Goal: Check status: Check status

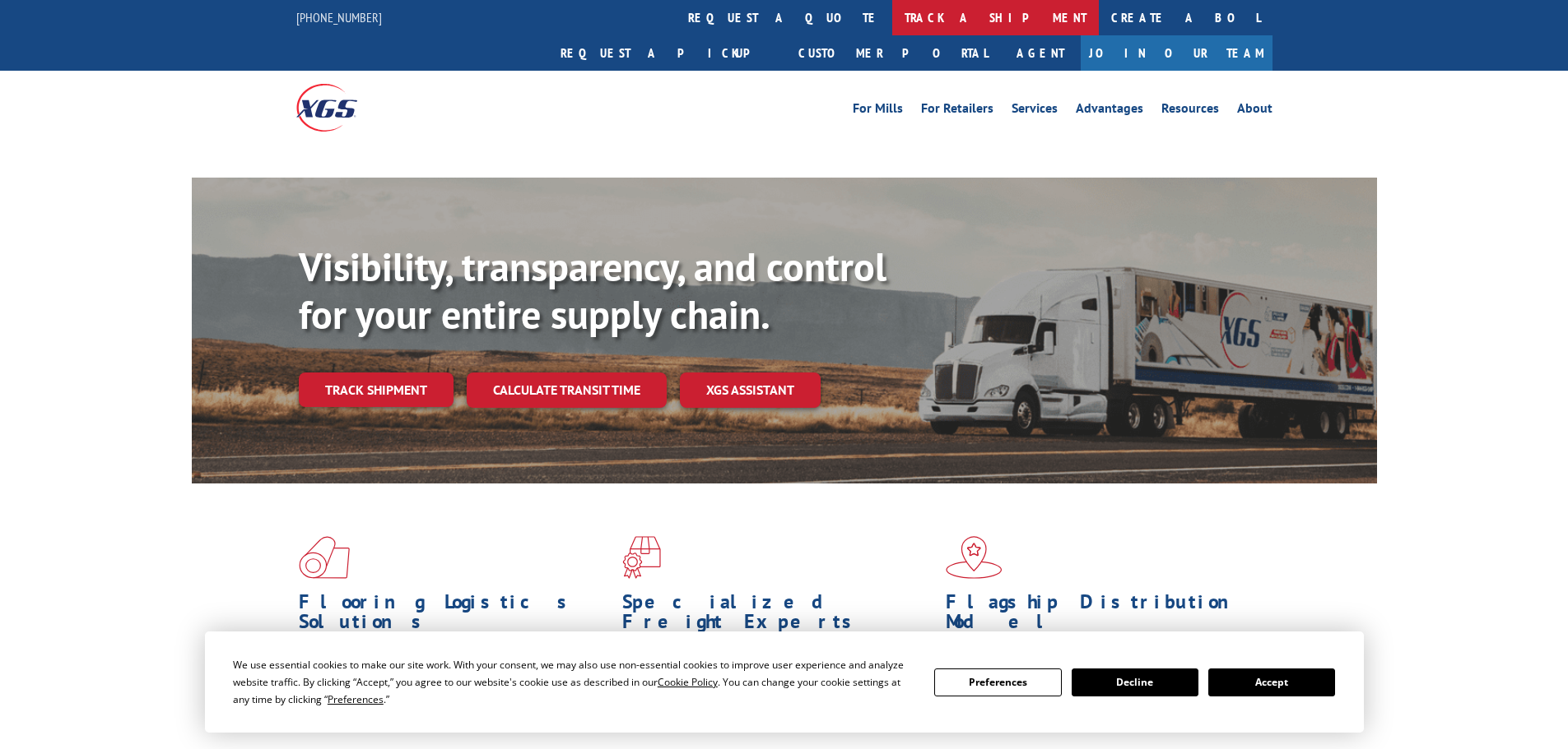
click at [892, 16] on link "track a shipment" at bounding box center [995, 17] width 207 height 35
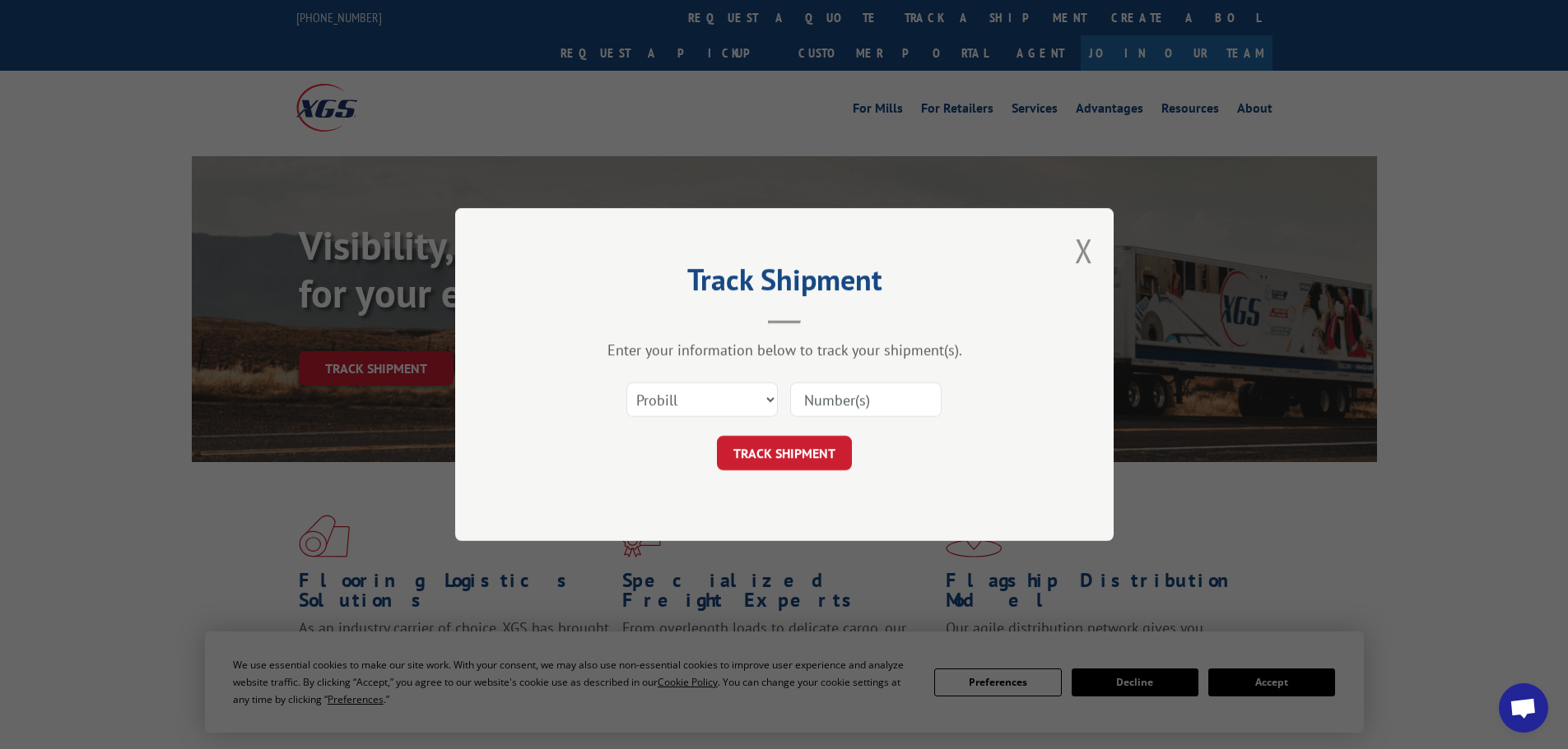
click at [711, 387] on select "Select category... Probill BOL PO" at bounding box center [702, 400] width 152 height 35
select select "bol"
click at [626, 383] on select "Select category... Probill BOL PO" at bounding box center [702, 400] width 152 height 35
click at [819, 400] on input at bounding box center [866, 400] width 152 height 35
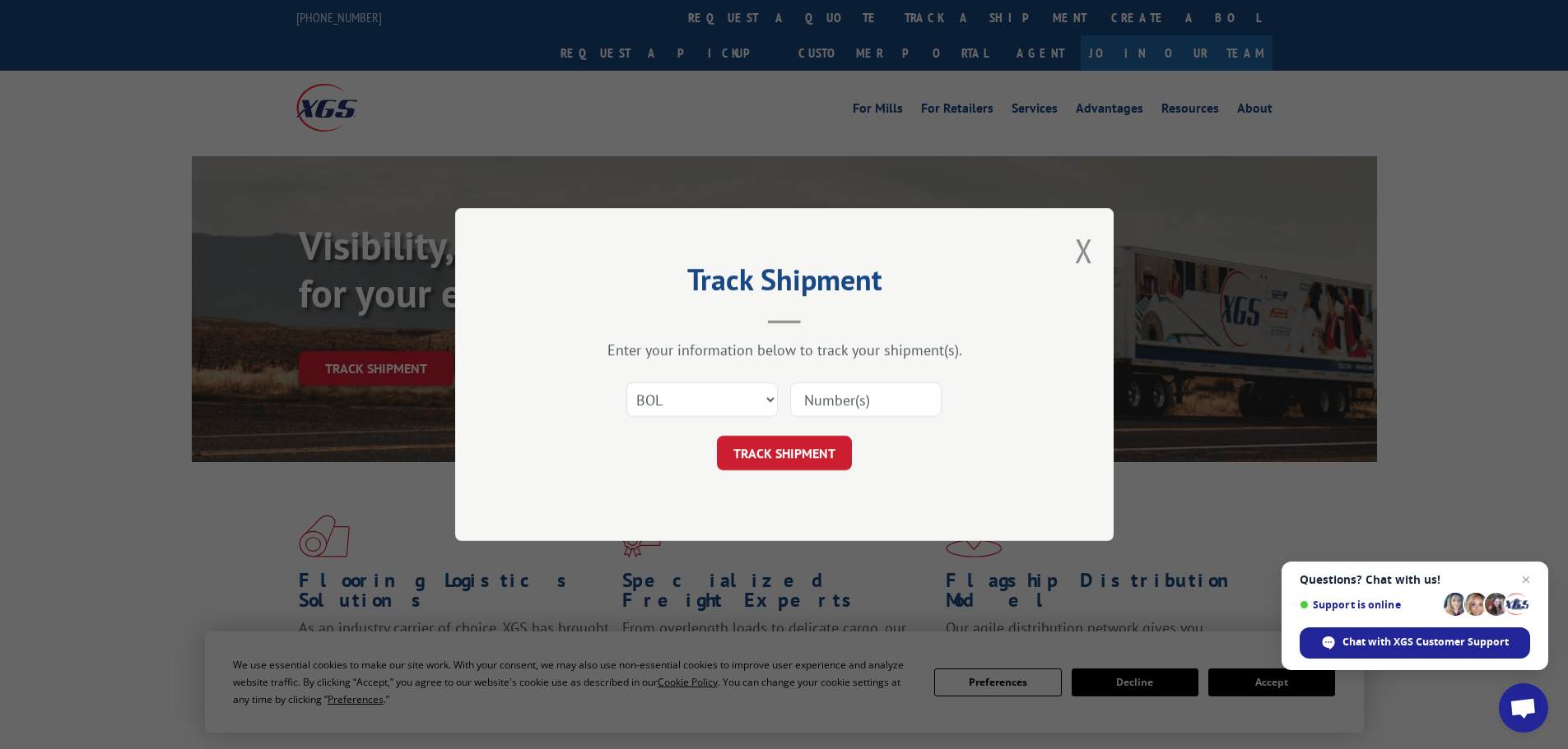
paste input "5436509"
type input "5436509"
click at [779, 465] on button "TRACK SHIPMENT" at bounding box center [784, 454] width 135 height 35
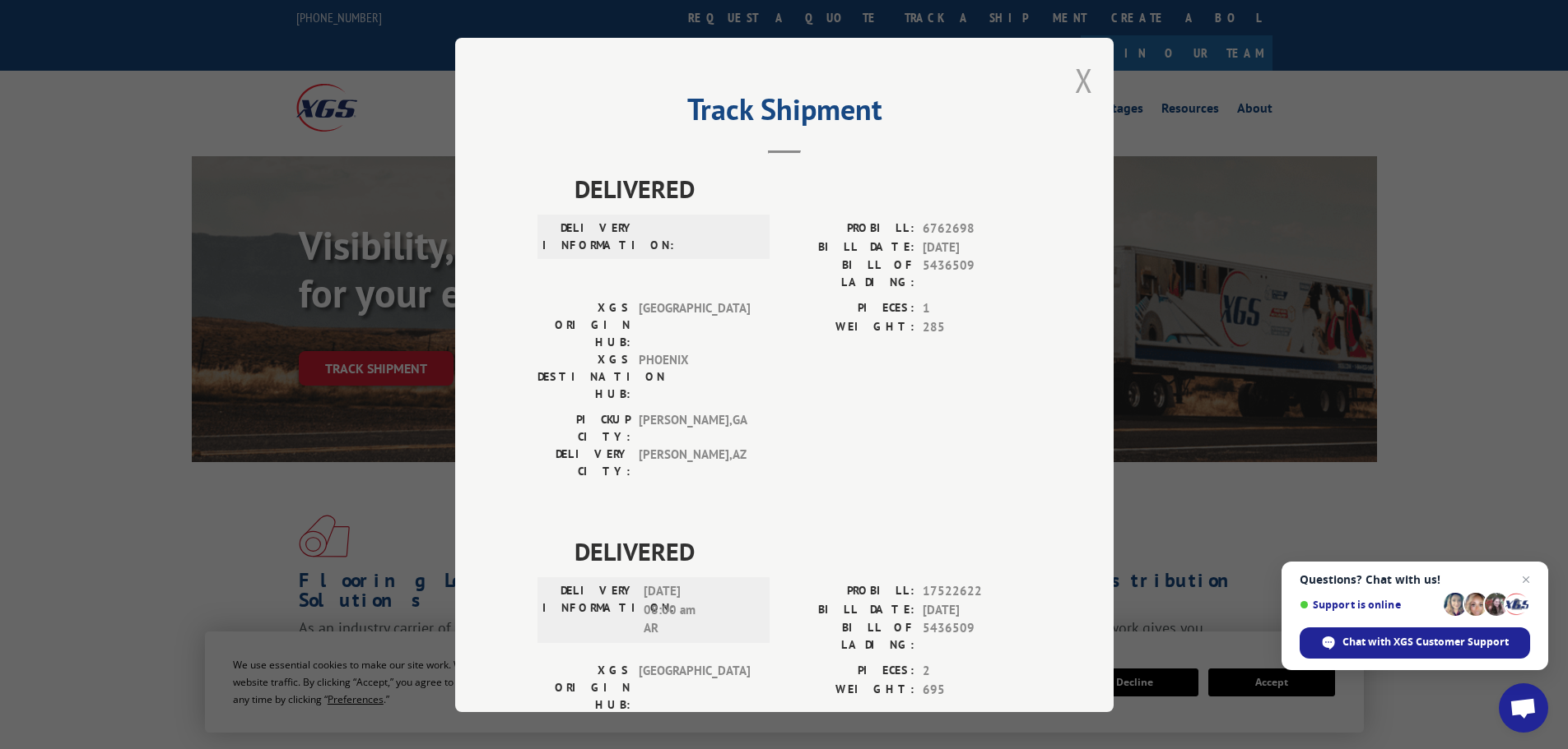
click at [1075, 82] on button "Close modal" at bounding box center [1084, 80] width 18 height 43
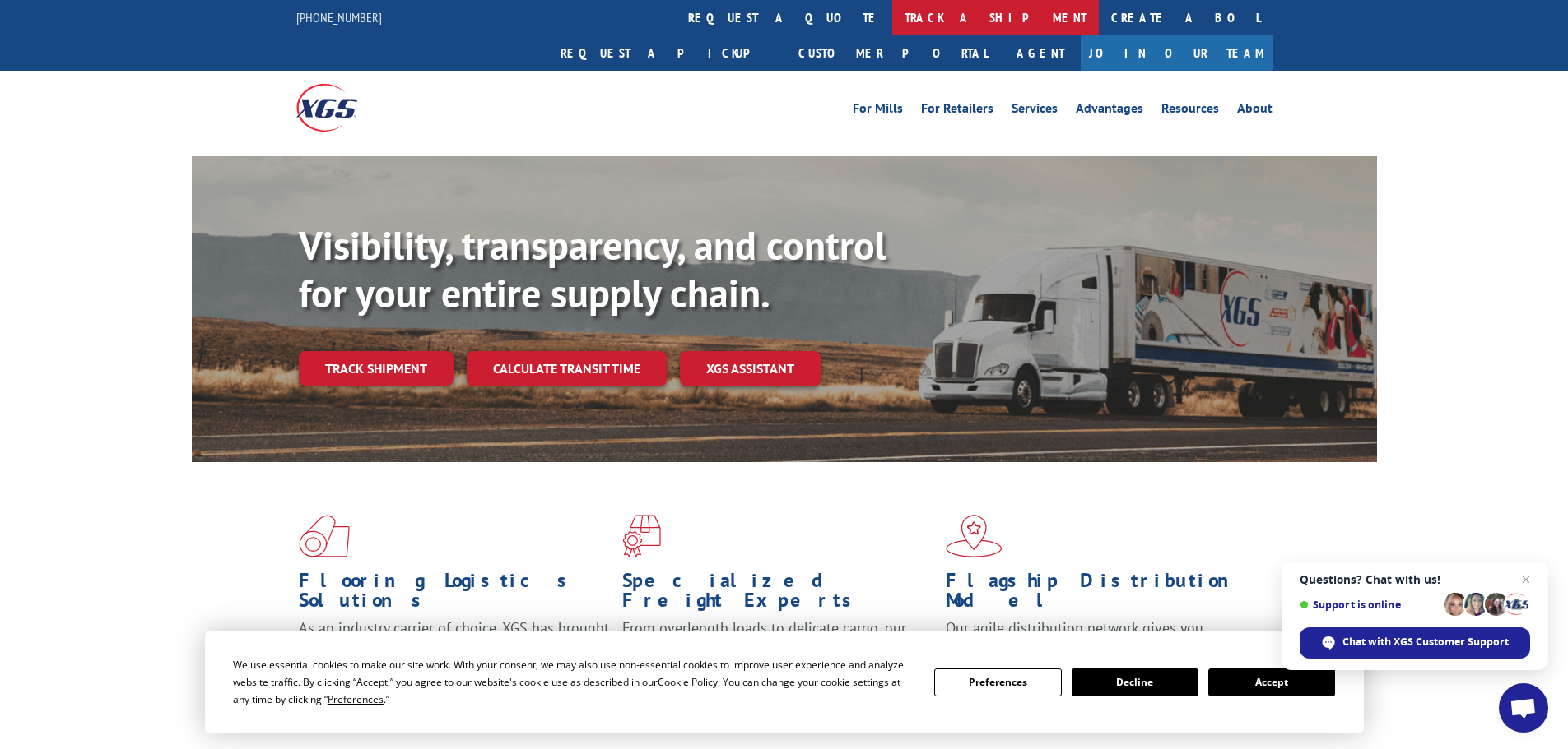
click at [892, 12] on link "track a shipment" at bounding box center [995, 17] width 207 height 35
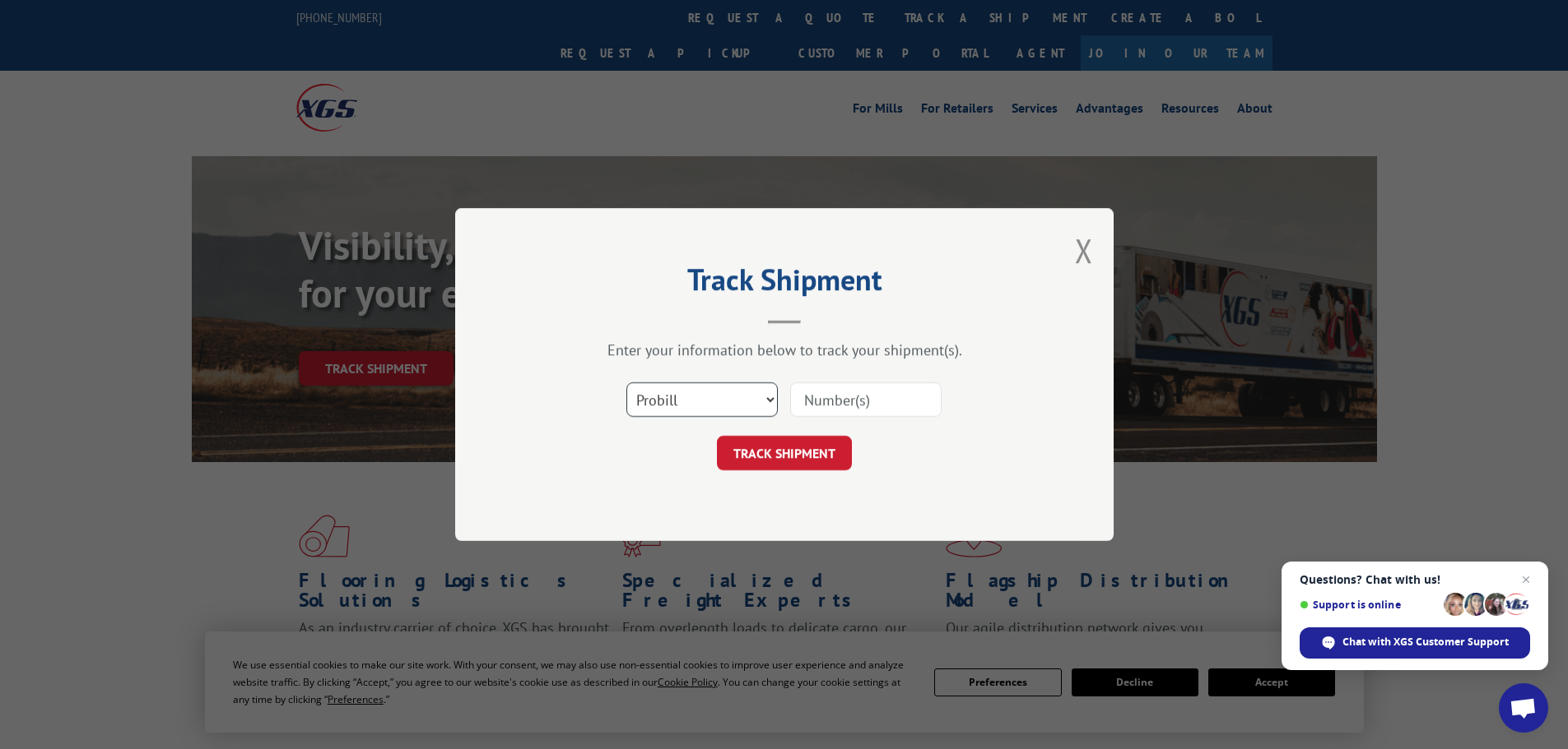
click at [689, 390] on select "Select category... Probill BOL PO" at bounding box center [702, 400] width 152 height 35
select select "bol"
click at [626, 383] on select "Select category... Probill BOL PO" at bounding box center [702, 400] width 152 height 35
click at [829, 399] on input at bounding box center [866, 400] width 152 height 35
paste input "5530156"
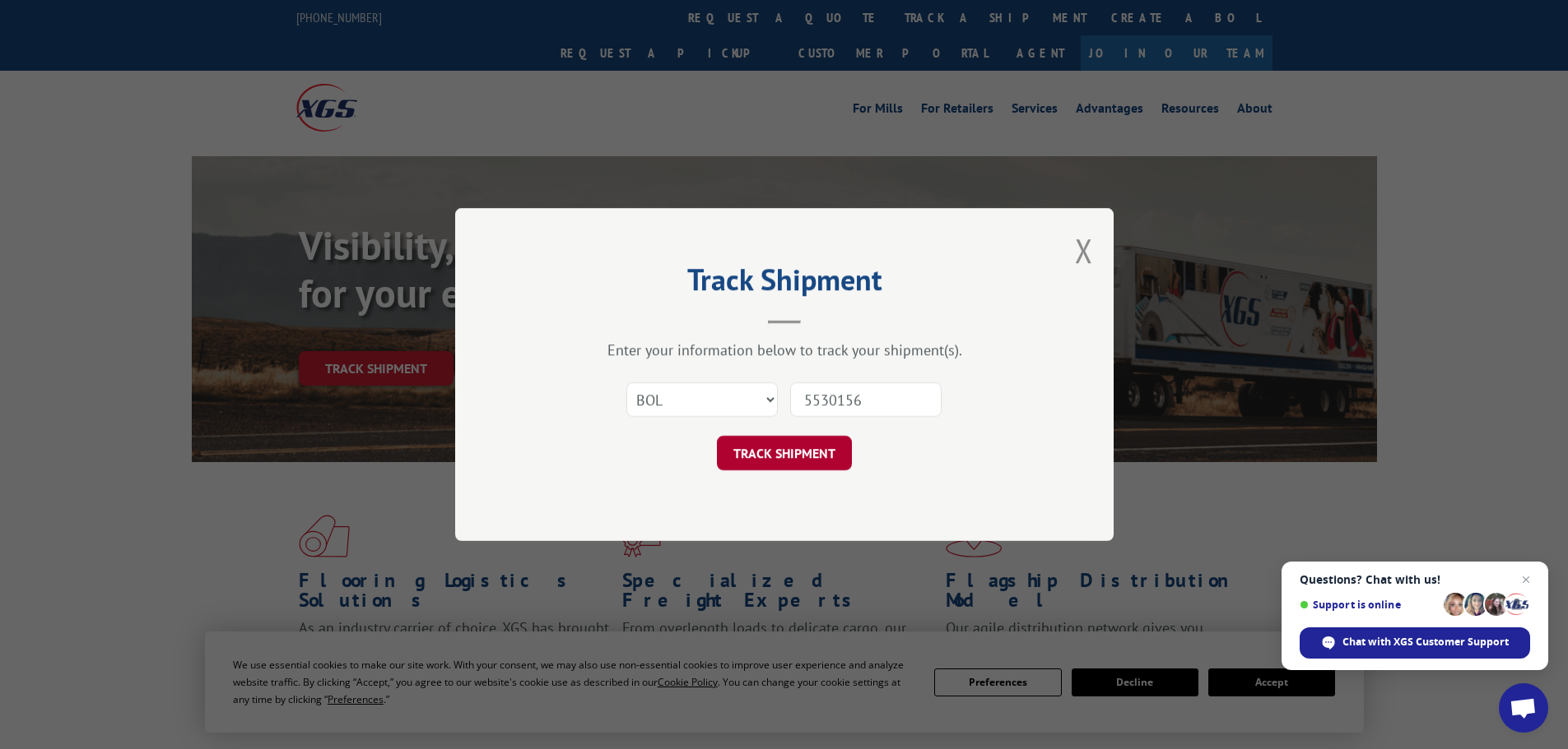
type input "5530156"
click at [750, 458] on button "TRACK SHIPMENT" at bounding box center [784, 454] width 135 height 35
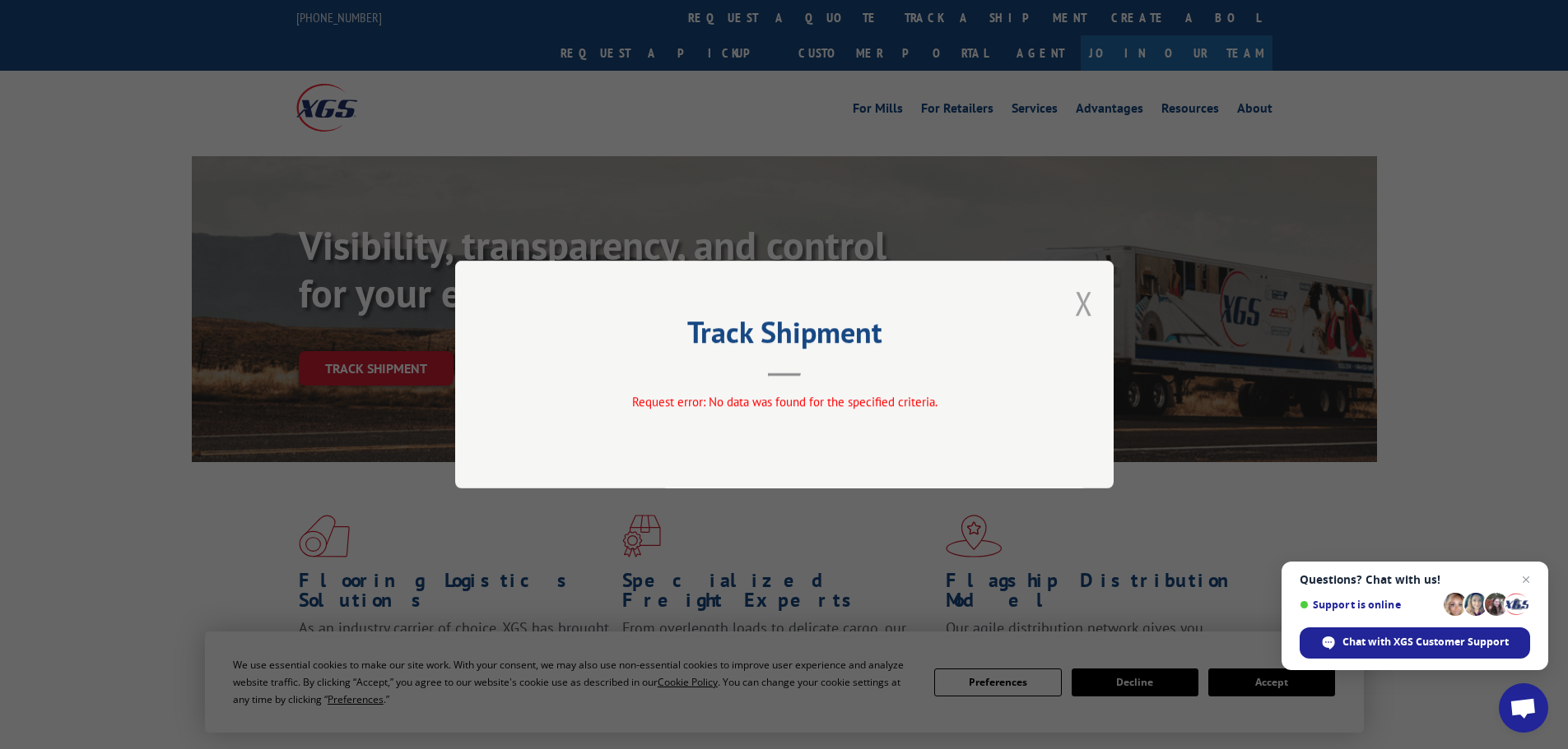
click at [1084, 302] on button "Close modal" at bounding box center [1084, 303] width 18 height 43
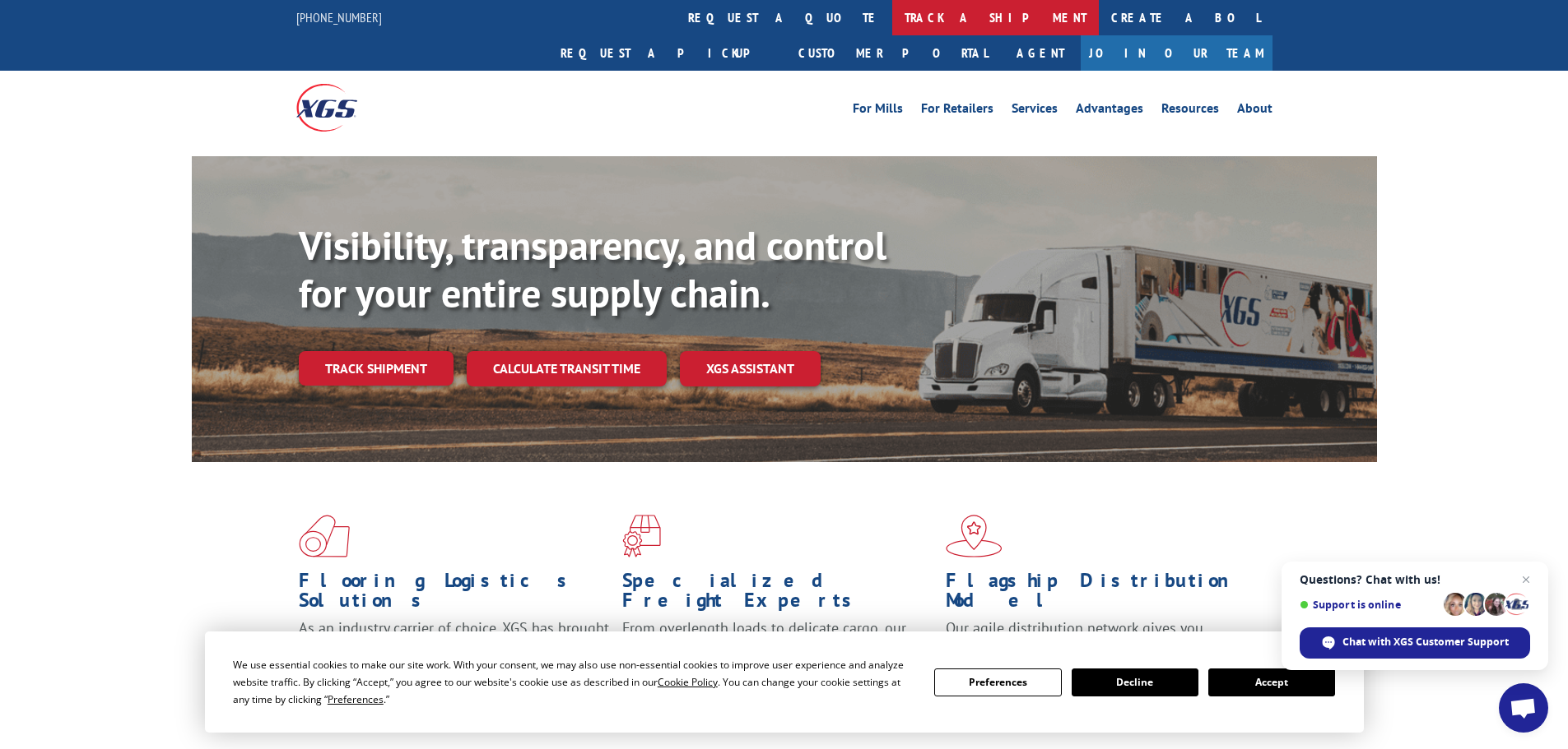
click at [892, 18] on link "track a shipment" at bounding box center [995, 17] width 207 height 35
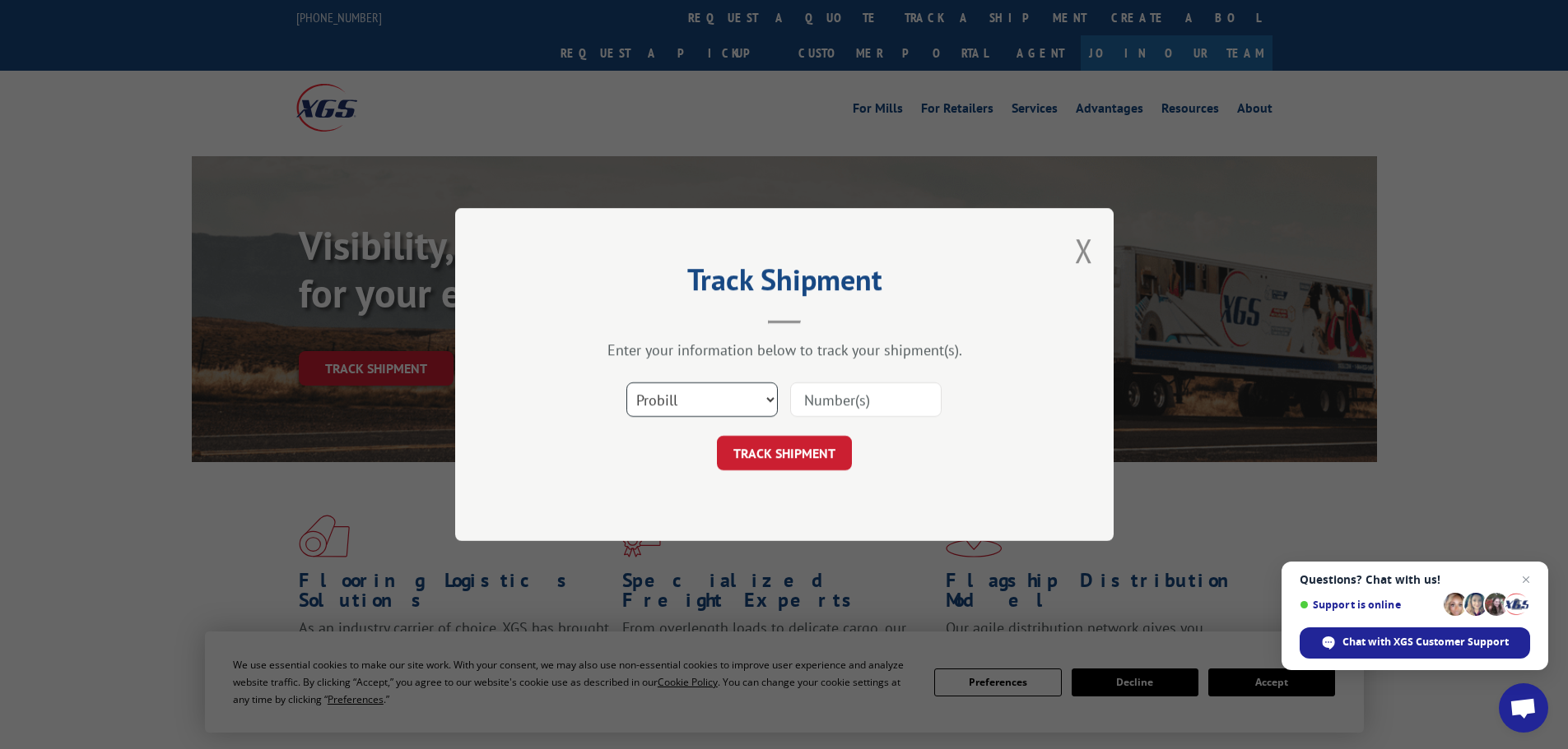
click at [689, 402] on select "Select category... Probill BOL PO" at bounding box center [702, 400] width 152 height 35
select select "bol"
click at [626, 383] on select "Select category... Probill BOL PO" at bounding box center [702, 400] width 152 height 35
click at [816, 391] on input at bounding box center [866, 400] width 152 height 35
paste input "5509723"
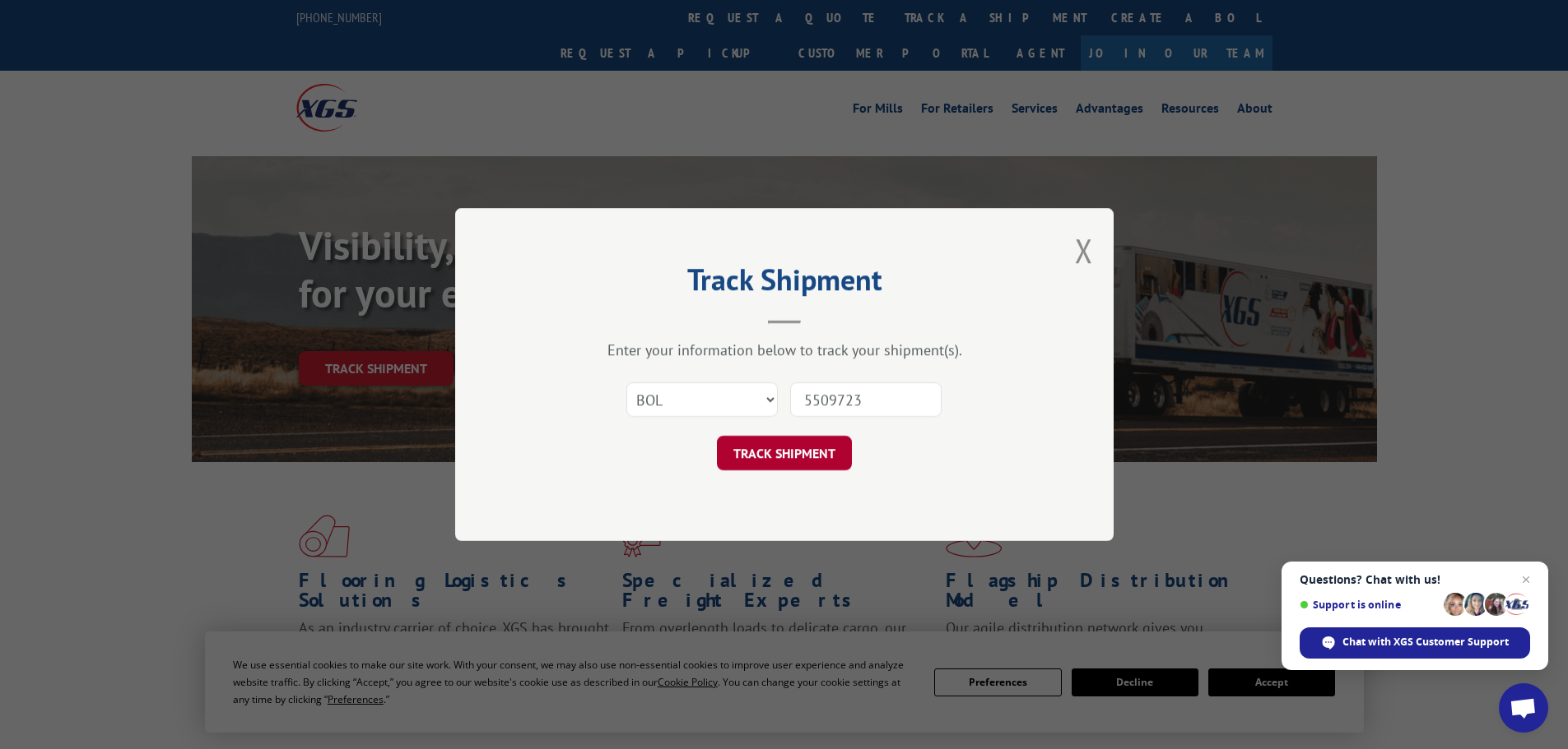
type input "5509723"
click at [809, 461] on button "TRACK SHIPMENT" at bounding box center [784, 454] width 135 height 35
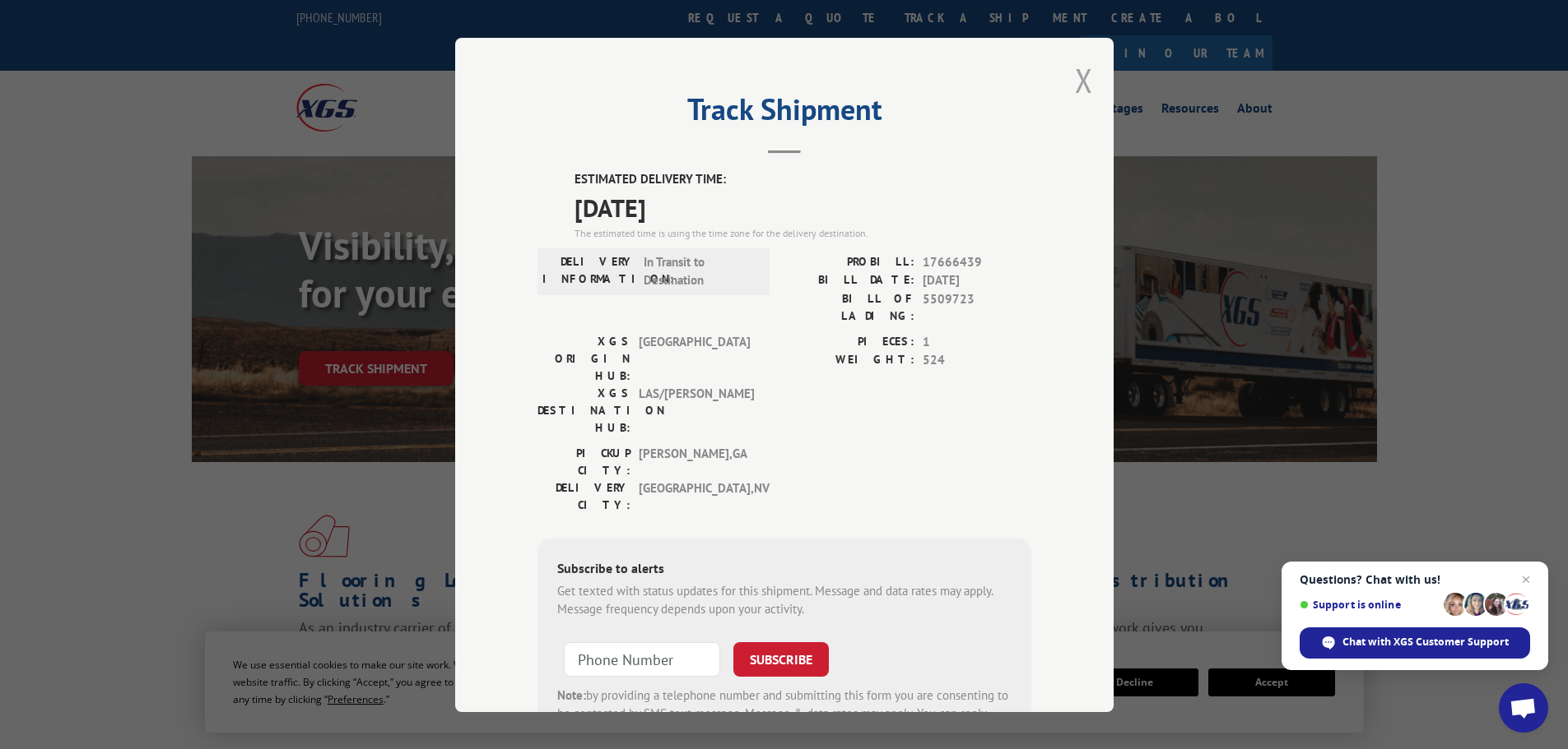
click at [1077, 85] on button "Close modal" at bounding box center [1084, 80] width 18 height 43
